Goal: Information Seeking & Learning: Learn about a topic

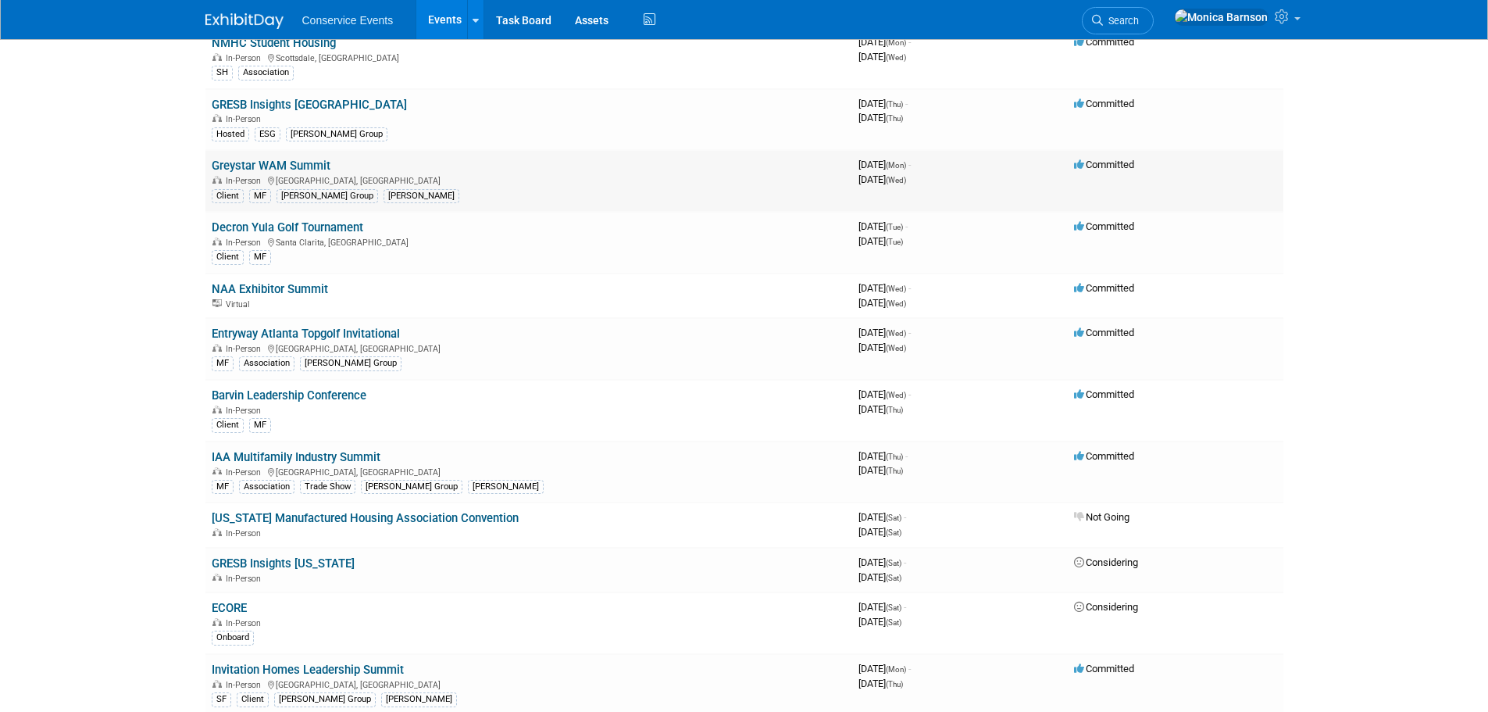
scroll to position [1718, 0]
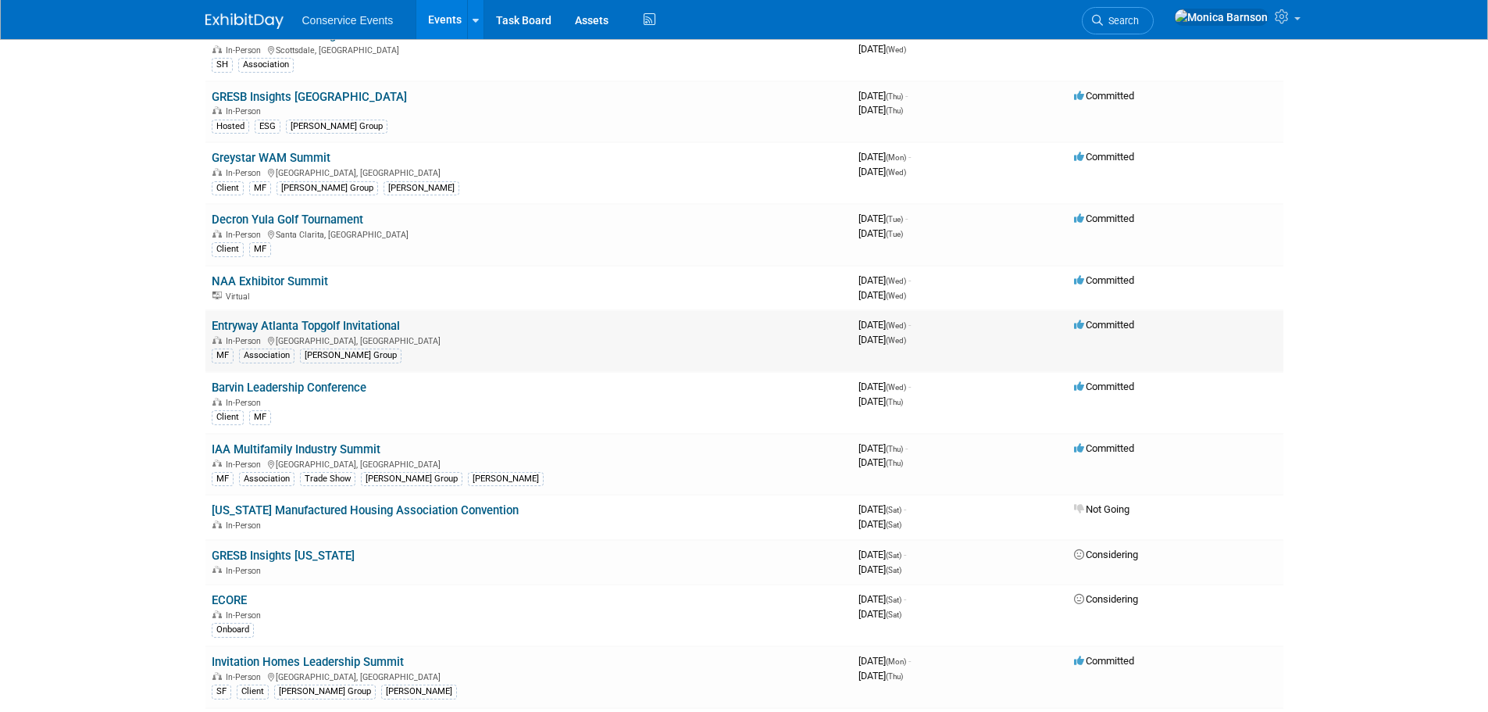
drag, startPoint x: 309, startPoint y: 394, endPoint x: 309, endPoint y: 326, distance: 67.2
